Goal: Task Accomplishment & Management: Manage account settings

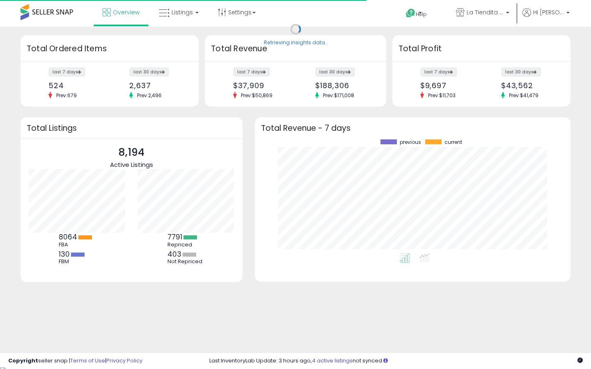
scroll to position [114, 299]
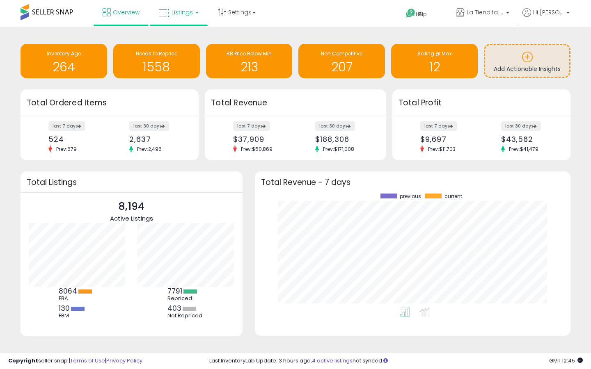
click at [191, 13] on span "Listings" at bounding box center [181, 12] width 21 height 8
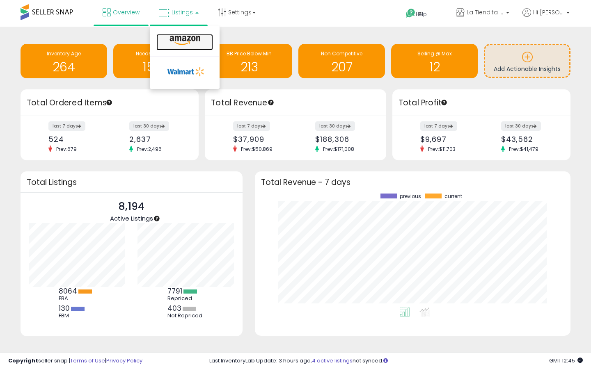
click at [190, 36] on icon at bounding box center [185, 40] width 36 height 11
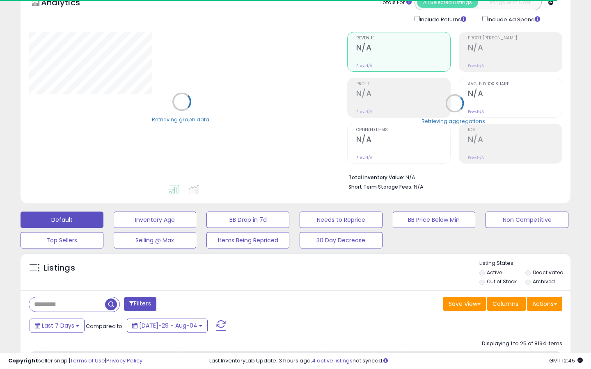
scroll to position [76, 0]
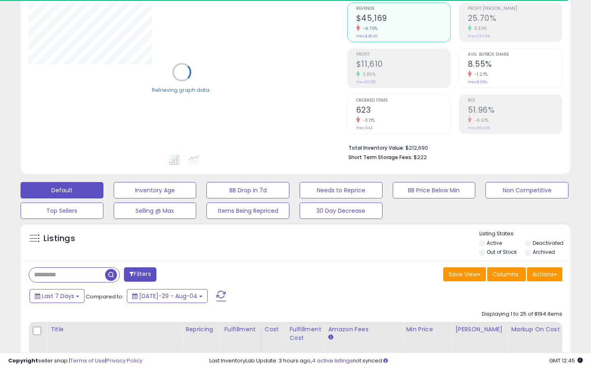
click at [505, 250] on label "Out of Stock" at bounding box center [501, 252] width 30 height 7
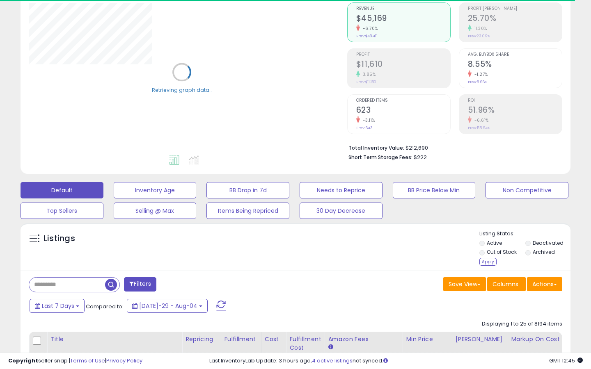
click at [493, 257] on li "Out of Stock" at bounding box center [501, 253] width 45 height 9
click at [489, 259] on div "Apply" at bounding box center [487, 262] width 17 height 8
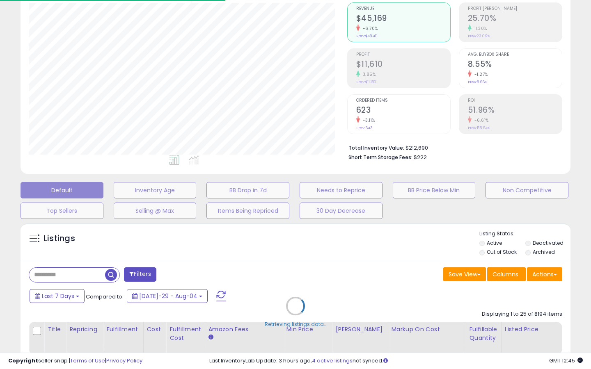
scroll to position [168, 318]
click at [495, 217] on div "Default Inventory Age BB Drop in 7d Needs to Reprice BB Price Below Min Non Com…" at bounding box center [295, 198] width 570 height 41
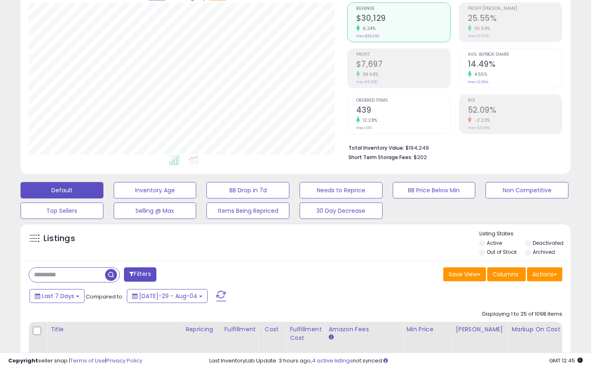
click at [146, 272] on button "Filters" at bounding box center [140, 274] width 32 height 14
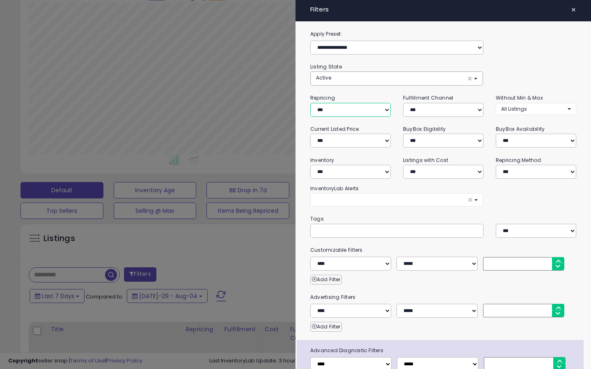
click at [332, 114] on select "**********" at bounding box center [350, 110] width 80 height 14
select select "***"
click at [310, 103] on select "**********" at bounding box center [350, 110] width 80 height 14
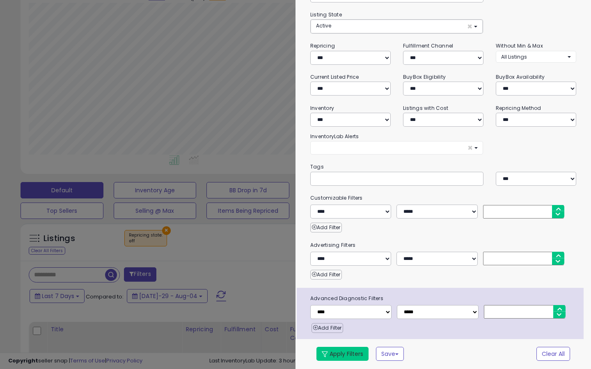
click at [352, 348] on button "Apply Filters" at bounding box center [342, 354] width 52 height 14
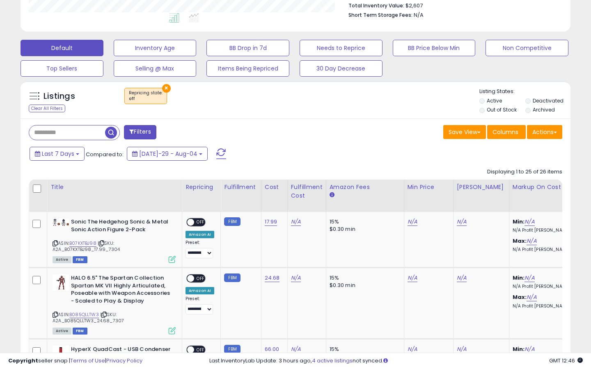
scroll to position [231, 0]
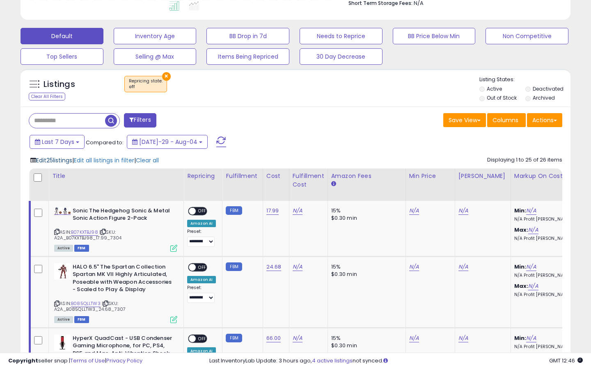
click at [69, 160] on span "Edit 25 listings" at bounding box center [54, 160] width 36 height 8
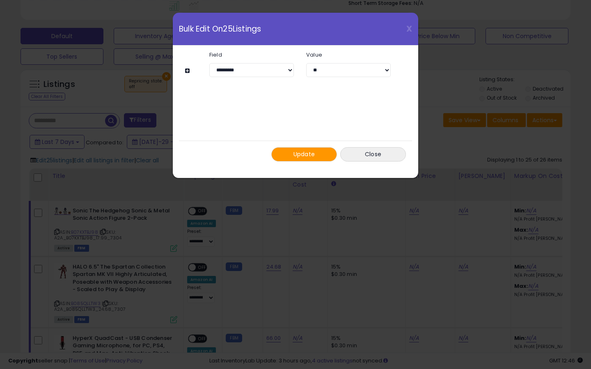
click at [300, 149] on button "Update" at bounding box center [304, 154] width 66 height 14
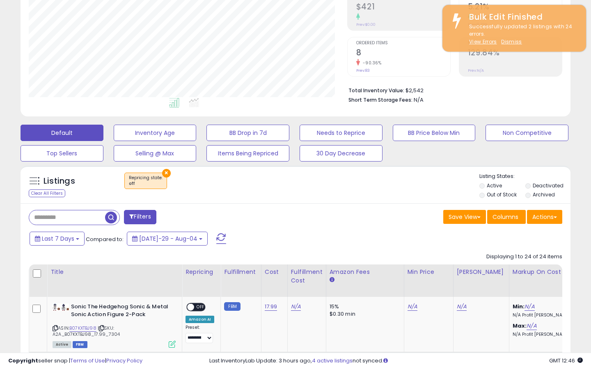
scroll to position [168, 318]
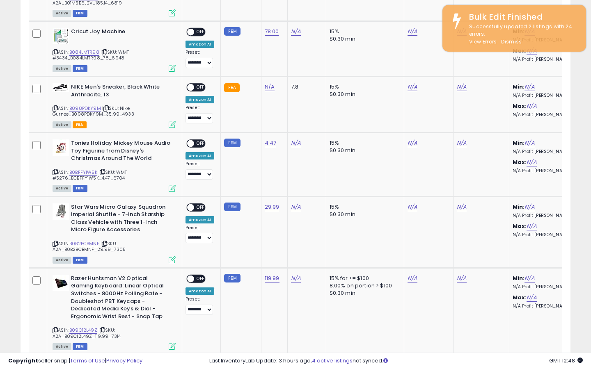
scroll to position [11, 0]
